Goal: Find specific page/section: Find specific page/section

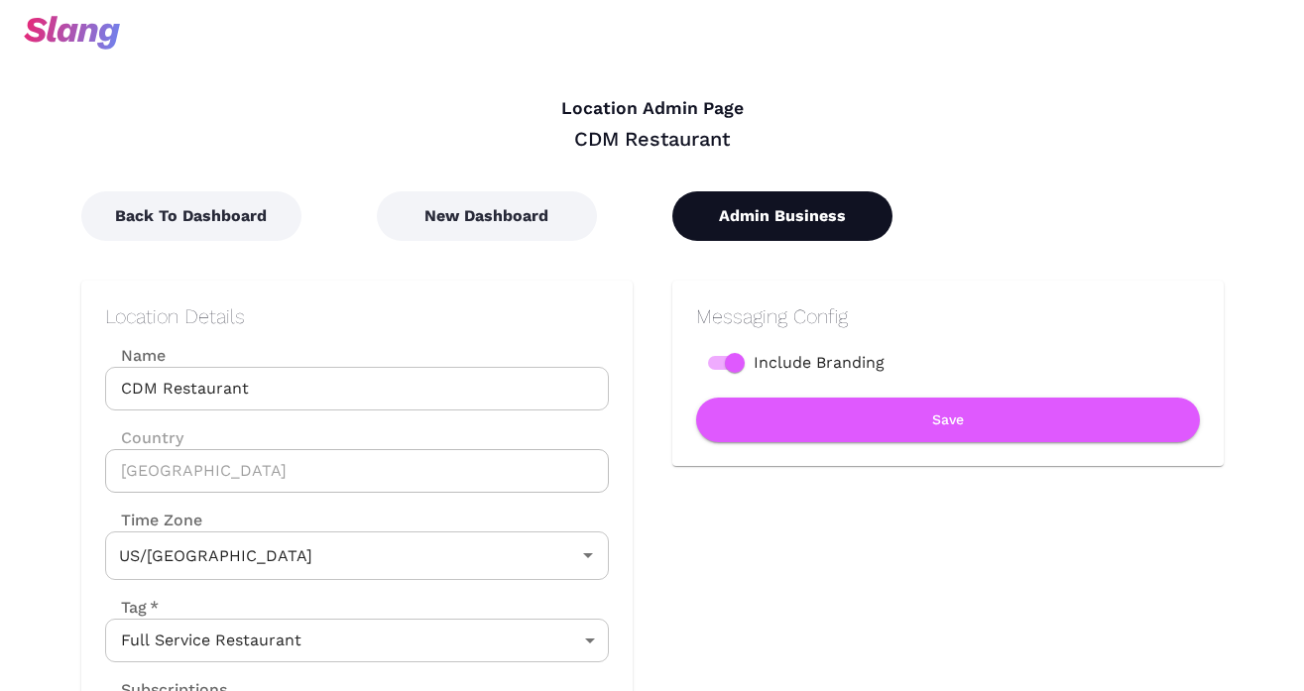
click at [719, 213] on button "Admin Business" at bounding box center [782, 216] width 220 height 50
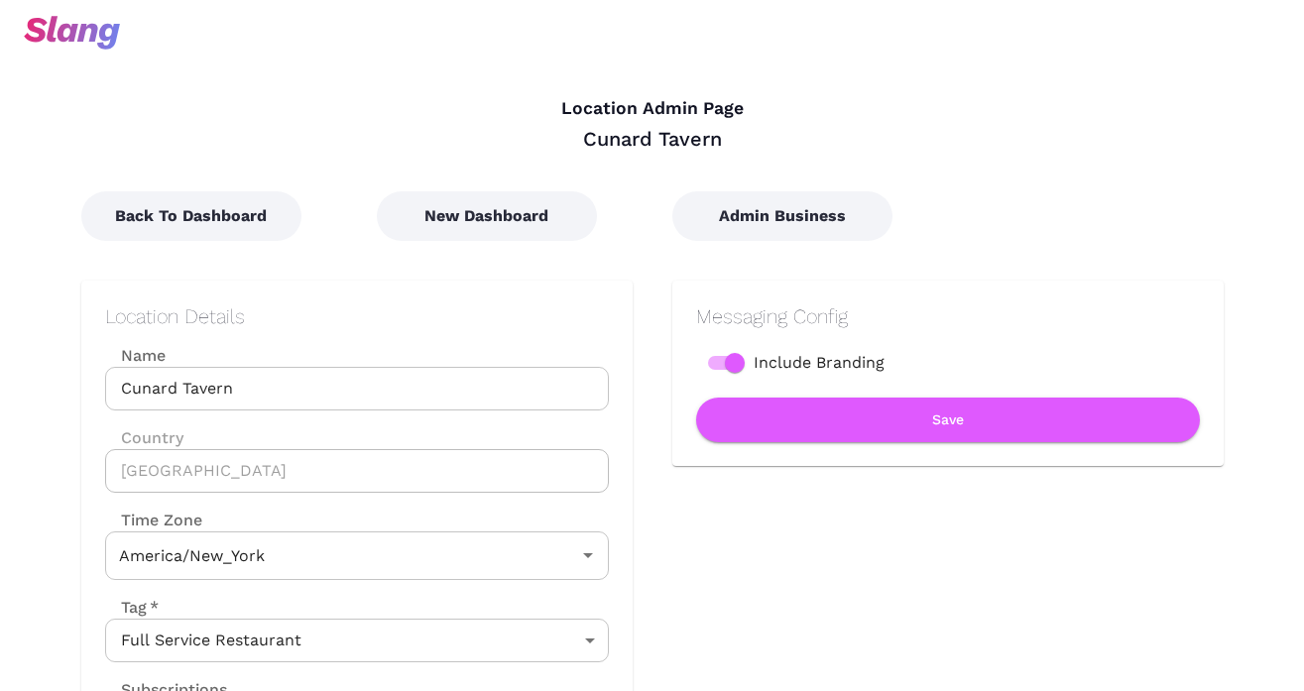
type input "Eastern Time"
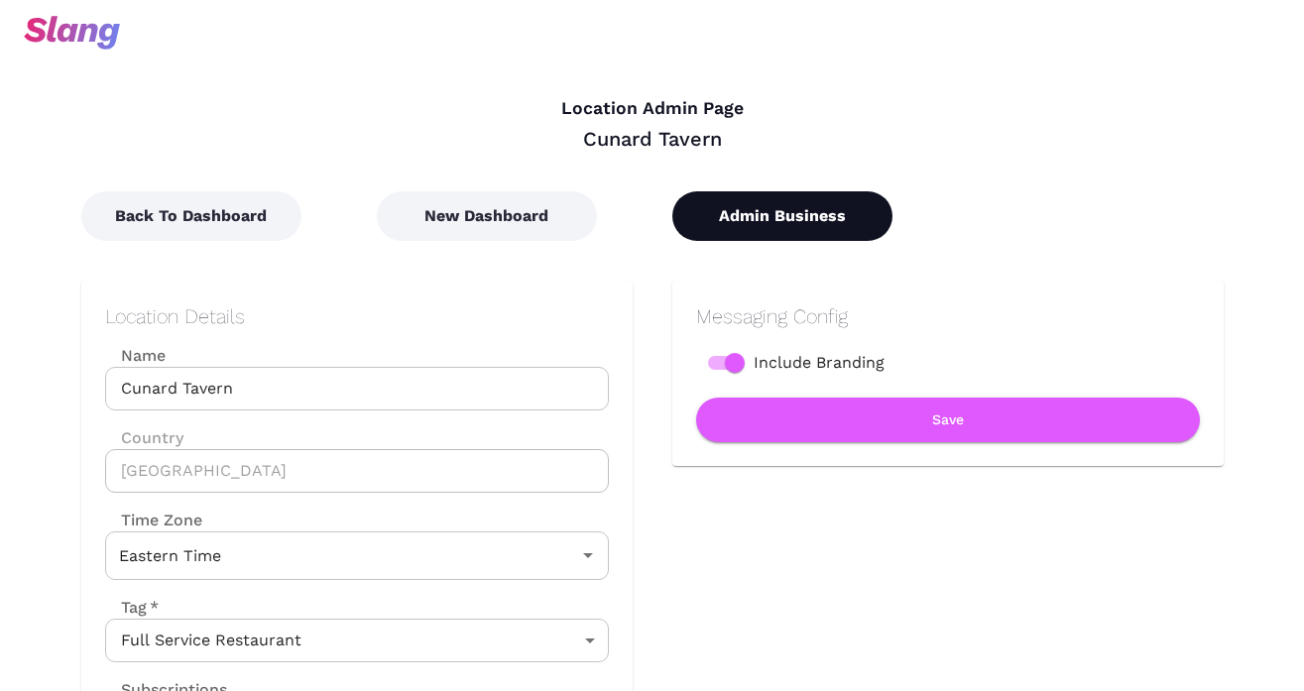
click at [740, 220] on button "Admin Business" at bounding box center [782, 216] width 220 height 50
